Goal: Book appointment/travel/reservation

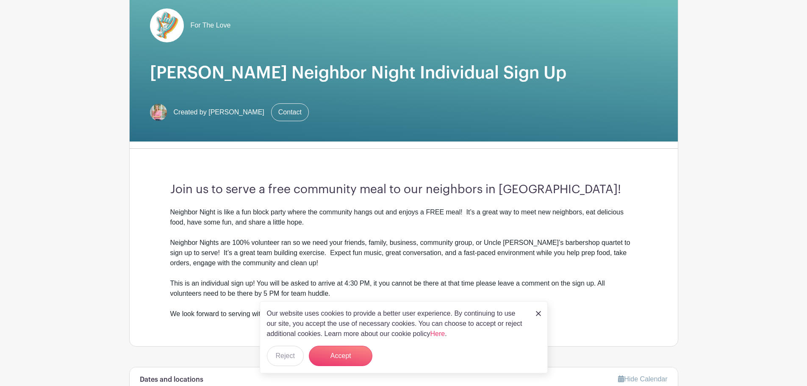
scroll to position [42, 0]
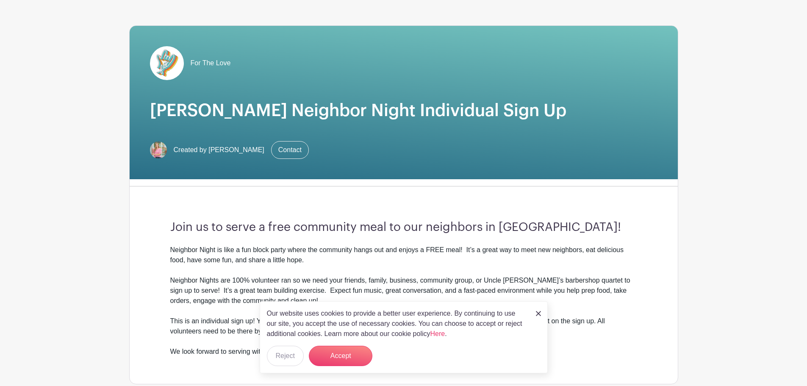
click at [534, 311] on div "Our website uses cookies to provide a better user experience. By continuing to …" at bounding box center [404, 337] width 288 height 72
click at [540, 312] on img at bounding box center [538, 313] width 5 height 5
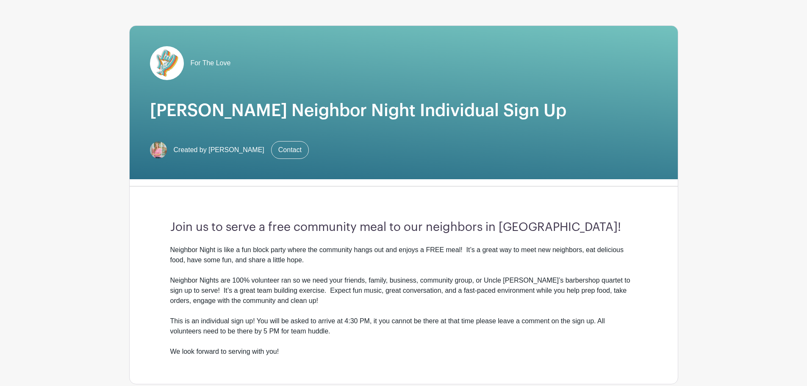
scroll to position [296, 0]
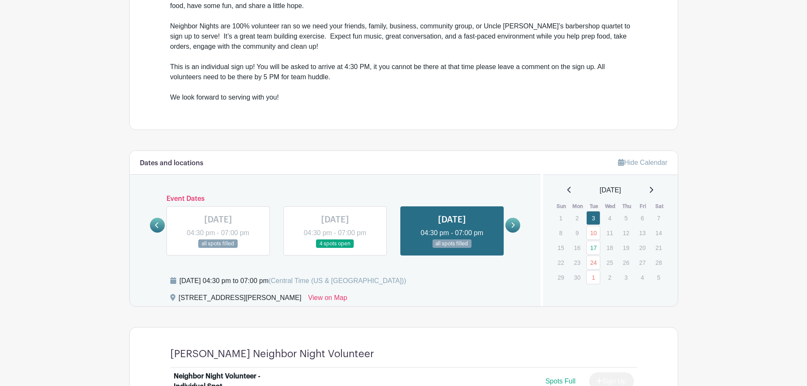
click at [651, 189] on icon at bounding box center [651, 189] width 4 height 7
click at [653, 188] on icon at bounding box center [651, 189] width 4 height 7
click at [652, 189] on icon at bounding box center [651, 189] width 4 height 7
click at [653, 190] on icon at bounding box center [651, 189] width 4 height 7
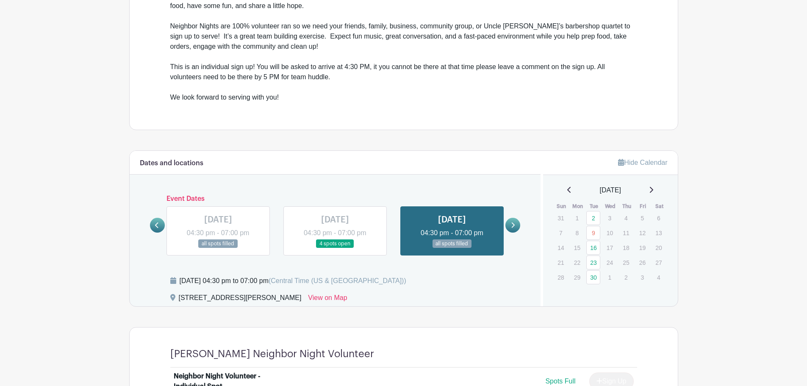
click at [653, 190] on icon at bounding box center [651, 189] width 4 height 7
click at [514, 219] on link at bounding box center [512, 225] width 15 height 15
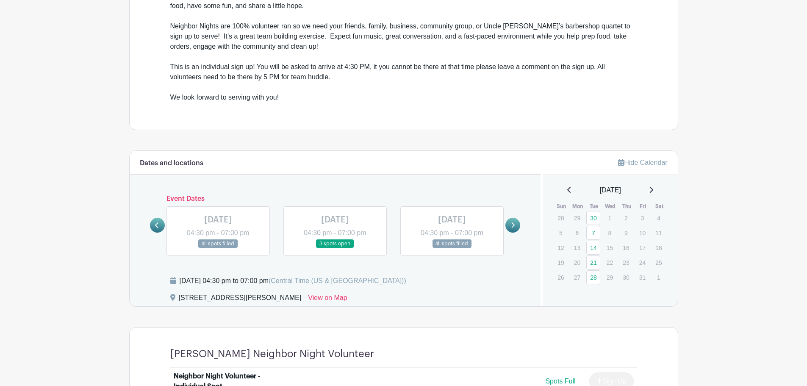
click at [513, 219] on link at bounding box center [512, 225] width 15 height 15
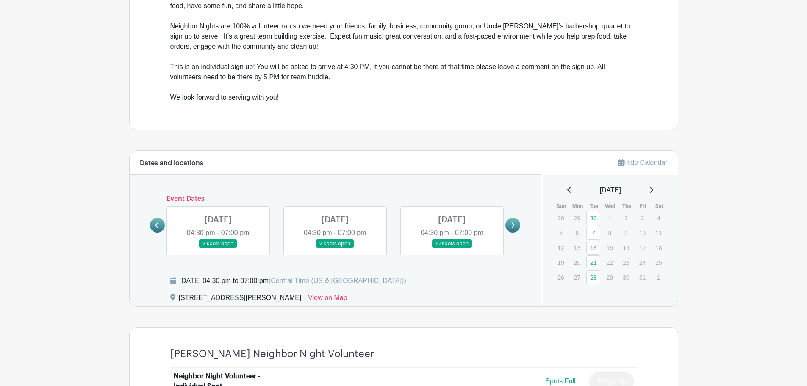
click at [513, 219] on link at bounding box center [512, 225] width 15 height 15
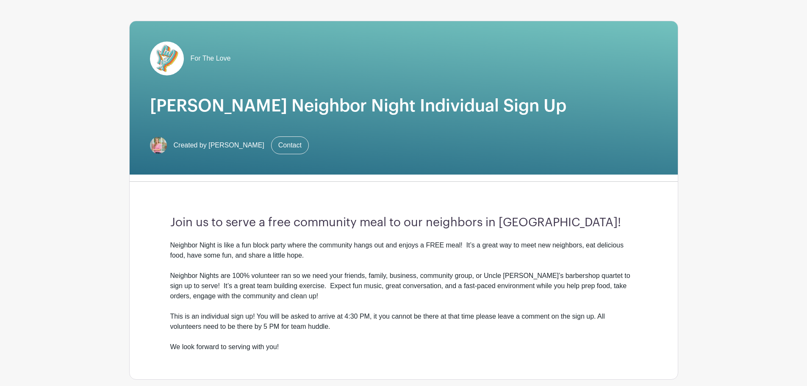
scroll to position [0, 0]
